Goal: Task Accomplishment & Management: Manage account settings

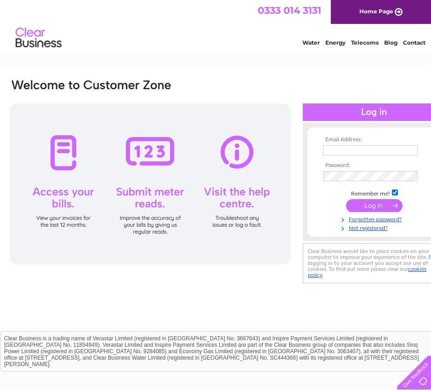
type input "sikoraleszek@aol.com"
click at [411, 159] on td at bounding box center [374, 160] width 107 height 5
click at [366, 204] on input "submit" at bounding box center [374, 205] width 57 height 13
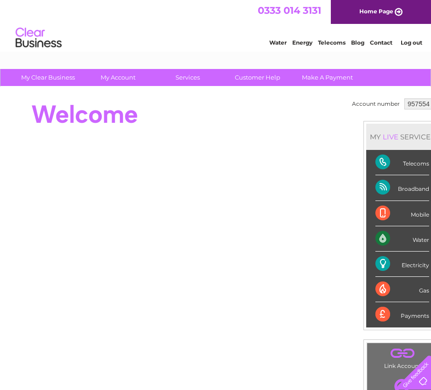
click at [423, 106] on select "957554 992408" at bounding box center [421, 103] width 34 height 11
select select "992408"
click at [404, 98] on select "957554 992408" at bounding box center [421, 103] width 34 height 11
click at [415, 106] on select "957554 992408" at bounding box center [421, 103] width 34 height 11
select select "957554"
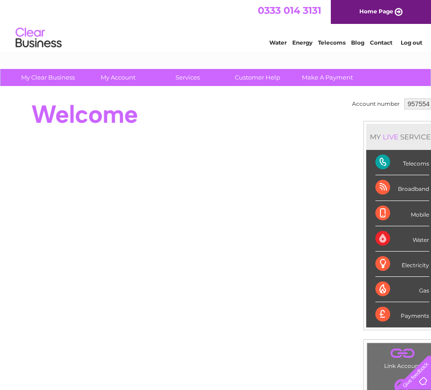
click at [404, 98] on select "957554 992408" at bounding box center [421, 103] width 34 height 11
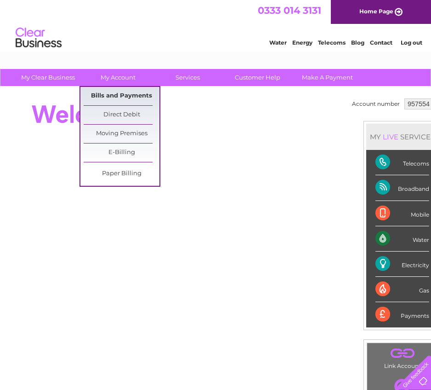
click at [109, 92] on link "Bills and Payments" at bounding box center [122, 96] width 76 height 18
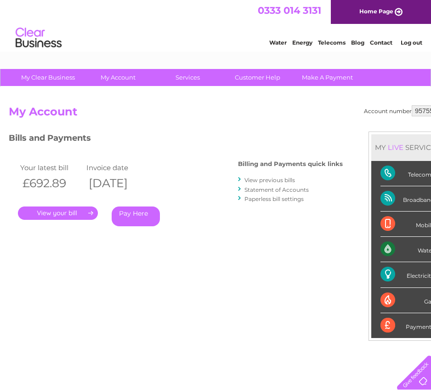
click at [84, 328] on div "Account number 957554 992408 My Account MY LIVE SERVICES Telecoms Broadband Mob…" at bounding box center [227, 243] width 437 height 277
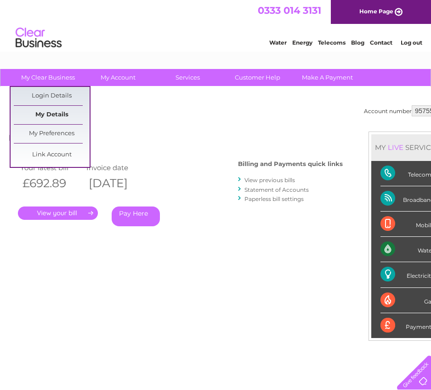
click at [45, 118] on link "My Details" at bounding box center [52, 115] width 76 height 18
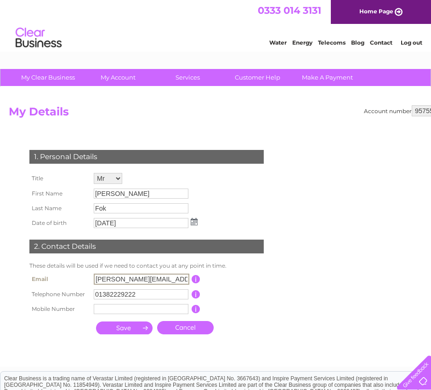
scroll to position [0, 5]
drag, startPoint x: 96, startPoint y: 278, endPoint x: 194, endPoint y: 280, distance: 97.9
click at [194, 280] on tr "Email [PERSON_NAME][EMAIL_ADDRESS][PERSON_NAME][DOMAIN_NAME] This should be a v…" at bounding box center [150, 279] width 247 height 16
paste input "David Fok <celestial@netvigator.com>"
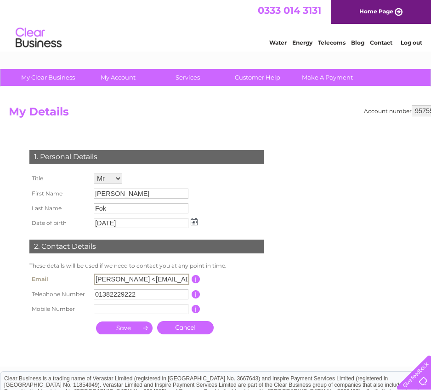
drag, startPoint x: 114, startPoint y: 278, endPoint x: 96, endPoint y: 279, distance: 17.5
click at [96, 279] on input "David Fok <celestial@netvigator.com" at bounding box center [142, 278] width 96 height 11
type input "celestial@netvigator.com"
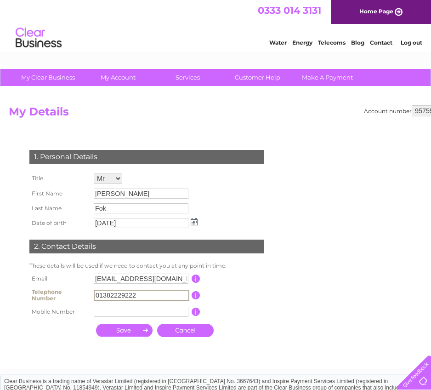
drag, startPoint x: 150, startPoint y: 293, endPoint x: 95, endPoint y: 296, distance: 55.2
click at [95, 296] on input "01382229222" at bounding box center [142, 295] width 96 height 11
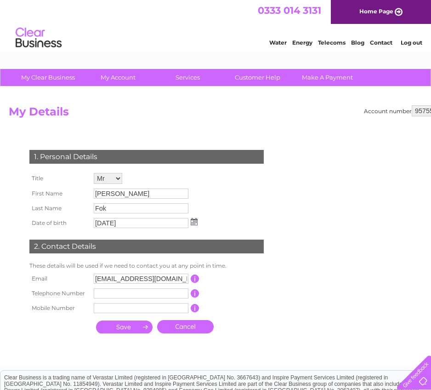
click at [119, 328] on input "submit" at bounding box center [124, 326] width 57 height 13
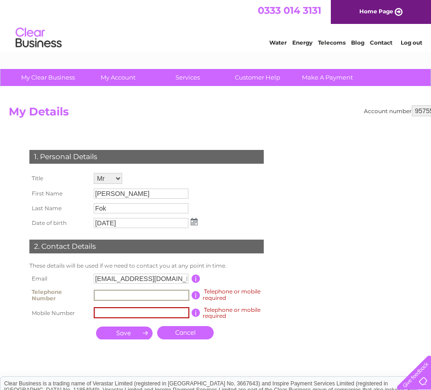
click at [109, 295] on input "text" at bounding box center [142, 295] width 96 height 11
type input "00185223363"
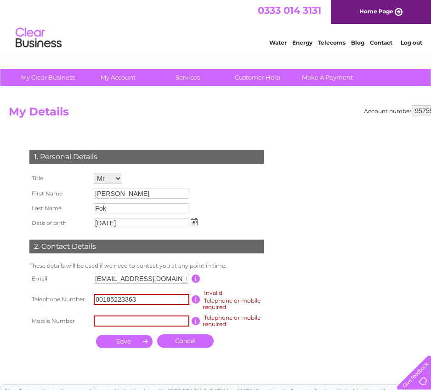
click at [127, 333] on td at bounding box center [124, 341] width 61 height 18
click at [186, 346] on link "Cancel" at bounding box center [185, 340] width 57 height 13
click at [199, 338] on link "Cancel" at bounding box center [185, 340] width 57 height 13
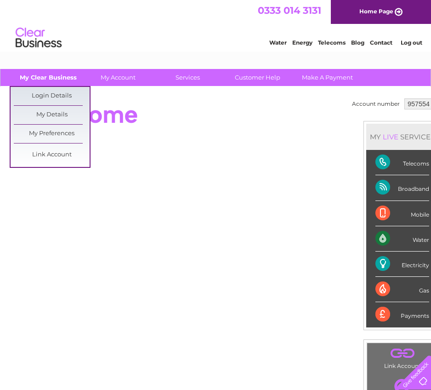
click at [40, 76] on link "My Clear Business" at bounding box center [48, 77] width 76 height 17
click at [47, 117] on link "My Details" at bounding box center [52, 115] width 76 height 18
